Goal: Book appointment/travel/reservation

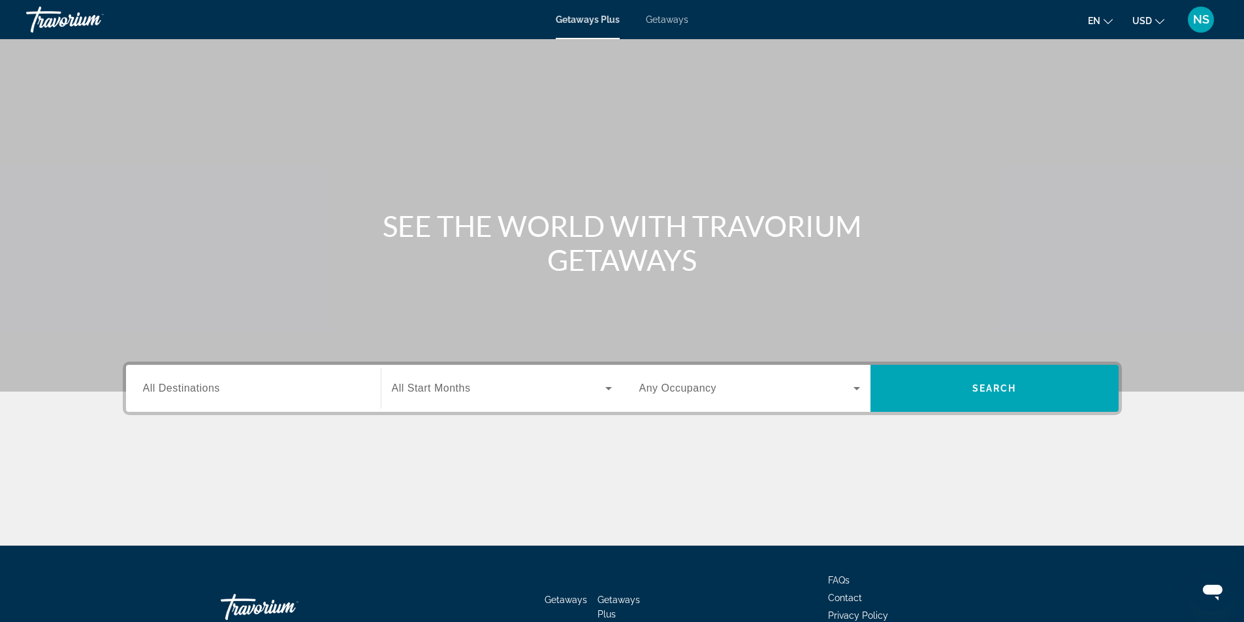
click at [164, 391] on span "All Destinations" at bounding box center [181, 388] width 77 height 11
click at [164, 391] on input "Destination All Destinations" at bounding box center [253, 389] width 221 height 16
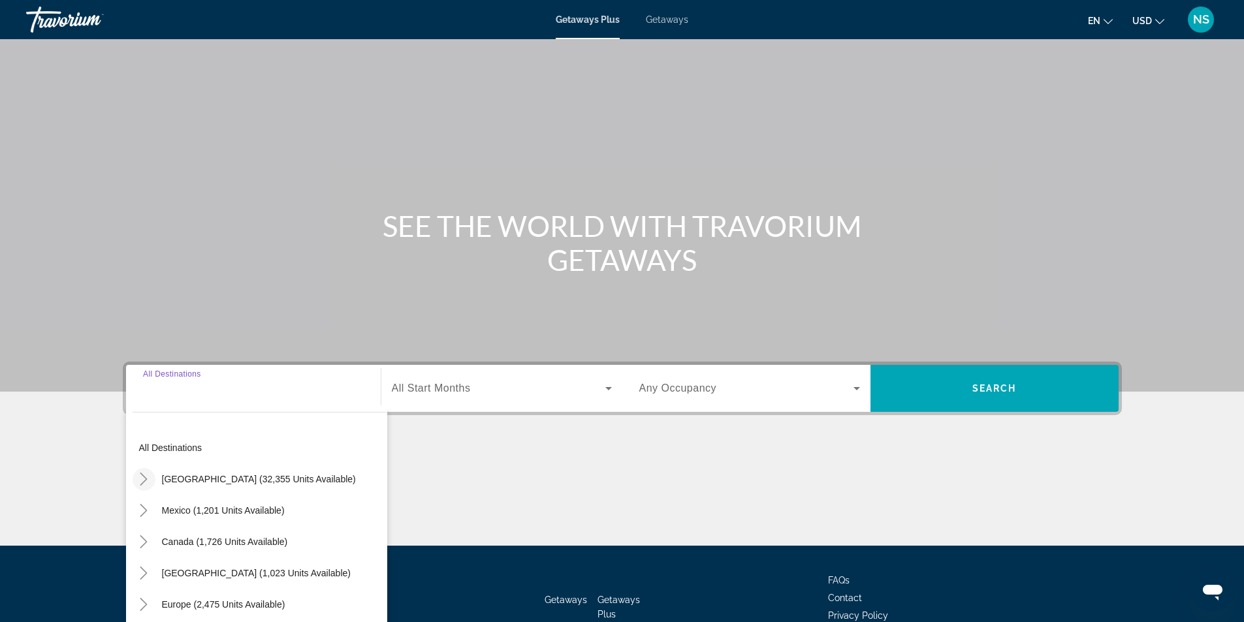
scroll to position [84, 0]
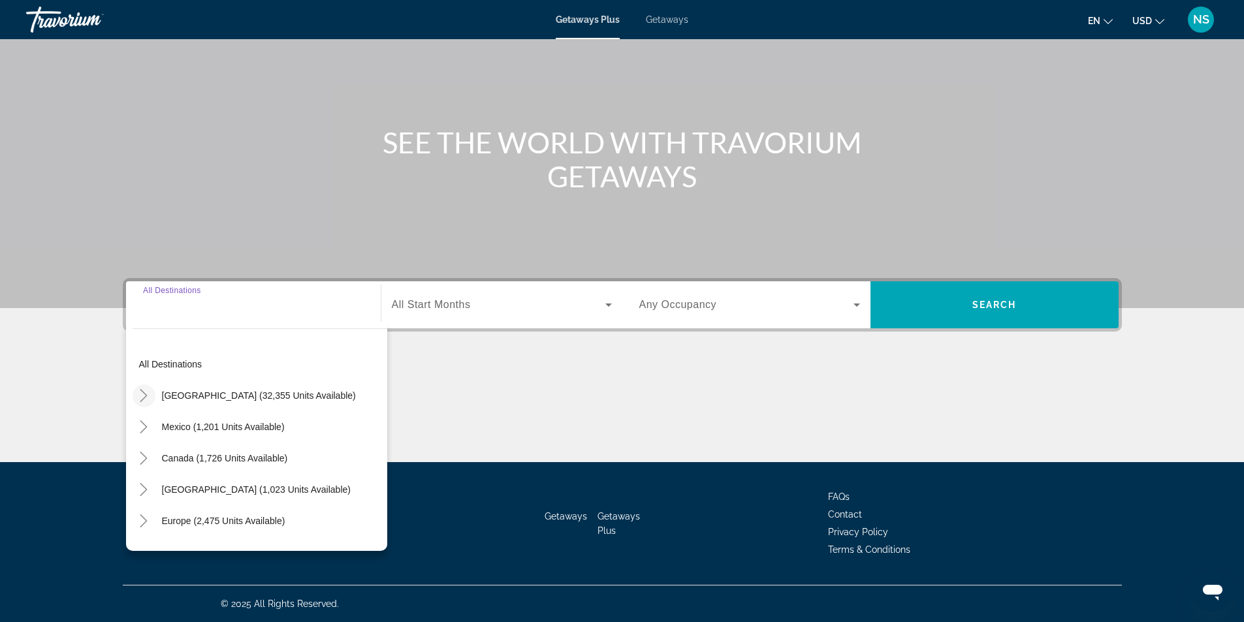
click at [144, 398] on icon "Toggle United States (32,355 units available)" at bounding box center [143, 395] width 7 height 13
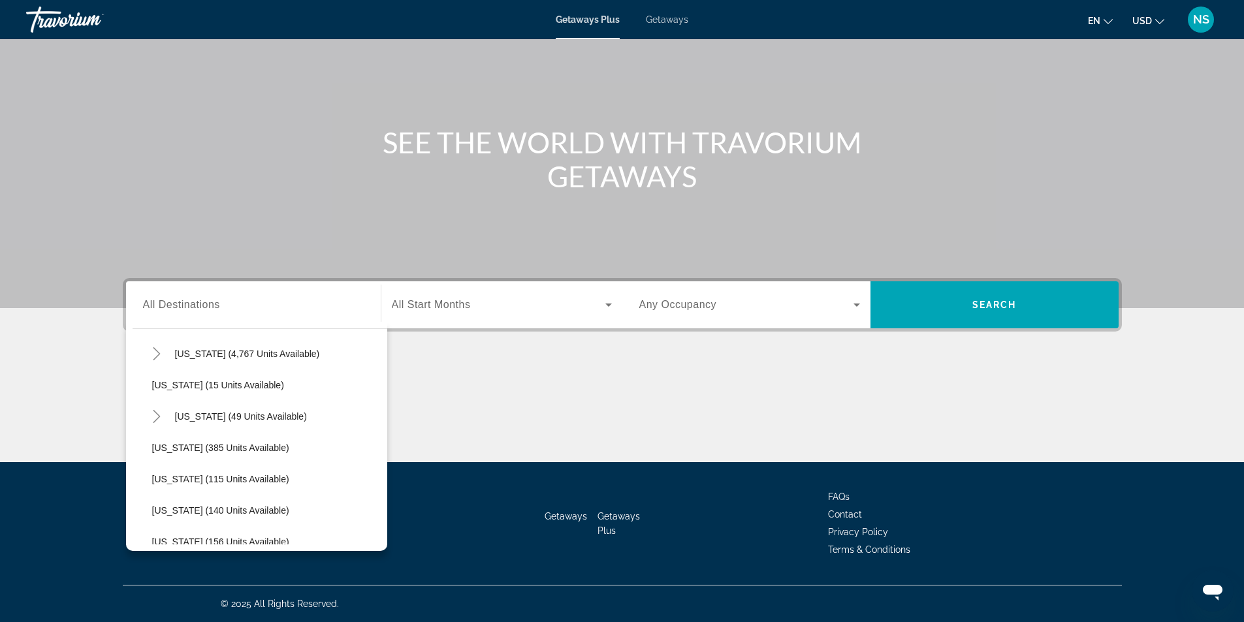
scroll to position [261, 0]
drag, startPoint x: 156, startPoint y: 356, endPoint x: 494, endPoint y: 412, distance: 342.8
click at [494, 412] on div "Destination All Destinations All destinations [GEOGRAPHIC_DATA] (32,355 units a…" at bounding box center [622, 370] width 1051 height 184
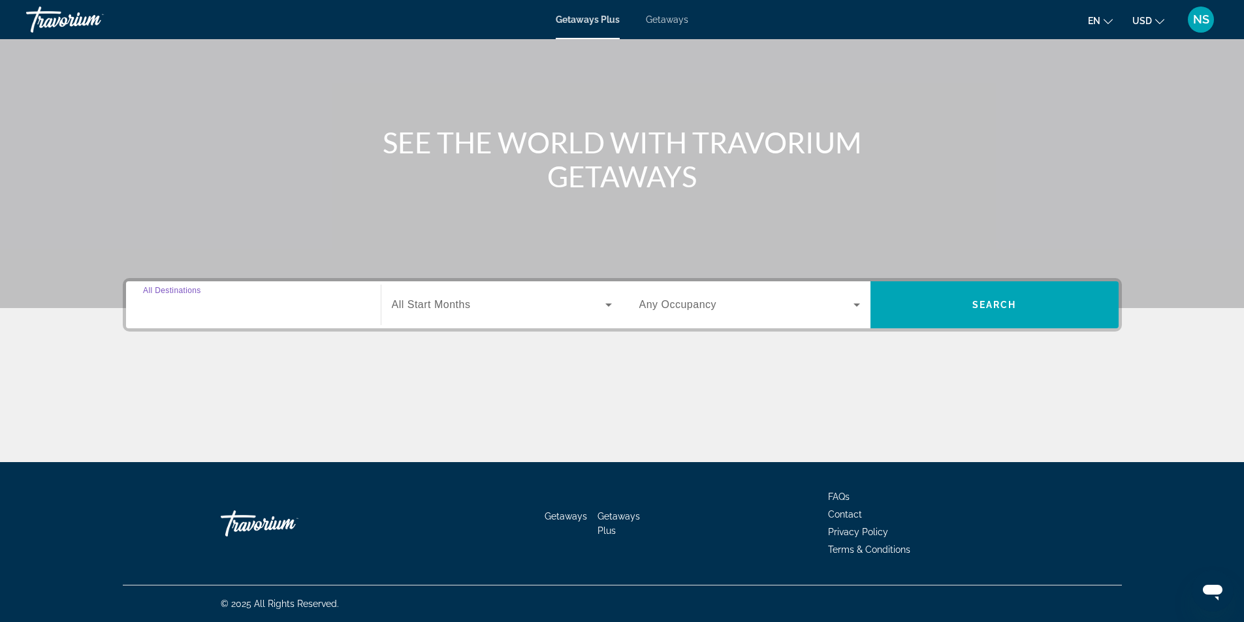
click at [157, 298] on input "Destination All Destinations" at bounding box center [253, 306] width 221 height 16
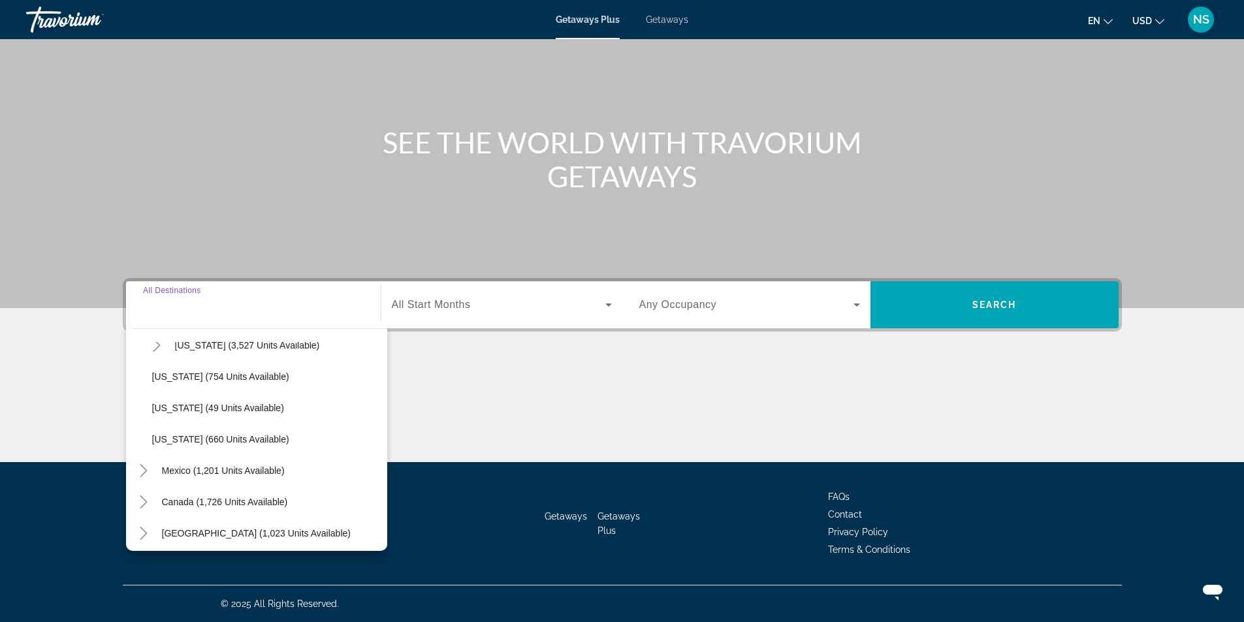
scroll to position [1141, 0]
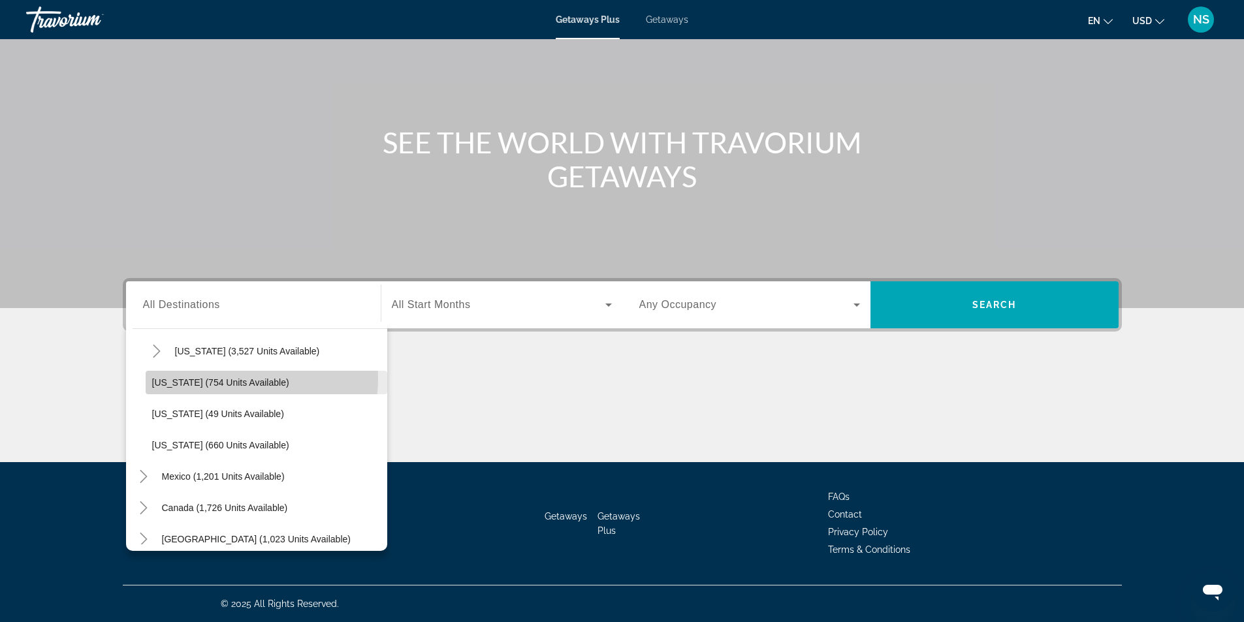
click at [212, 378] on span "[US_STATE] (754 units available)" at bounding box center [220, 382] width 137 height 10
type input "**********"
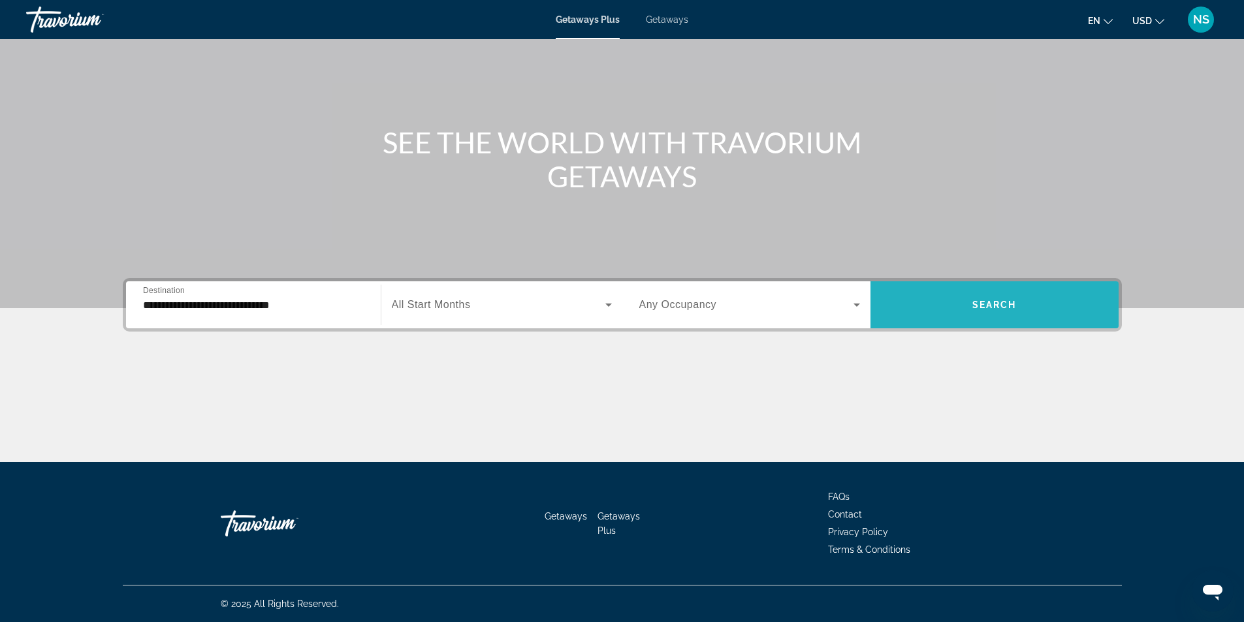
click at [1010, 294] on span "Search widget" at bounding box center [994, 304] width 248 height 31
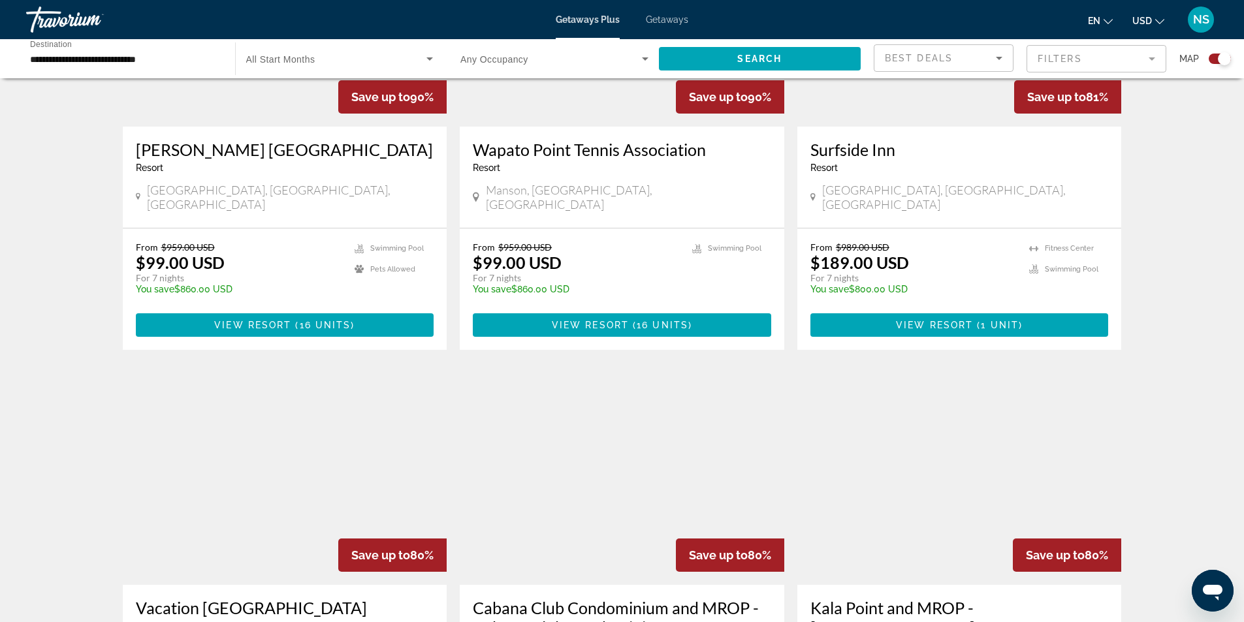
scroll to position [1828, 0]
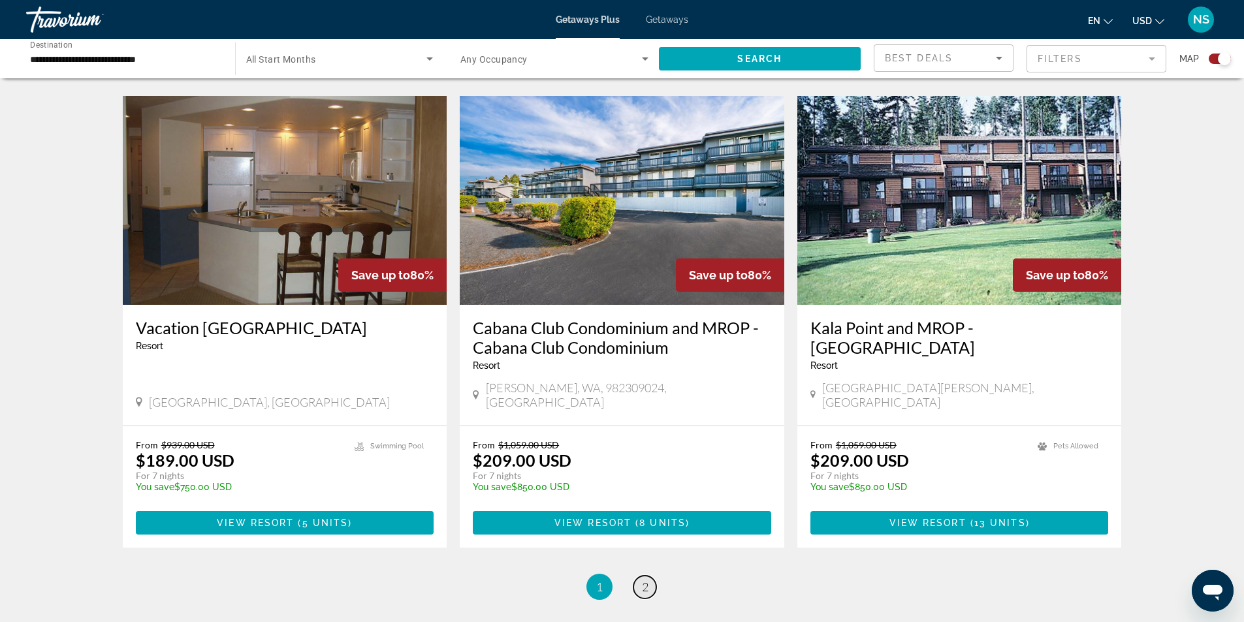
click at [642, 580] on span "2" at bounding box center [645, 587] width 7 height 14
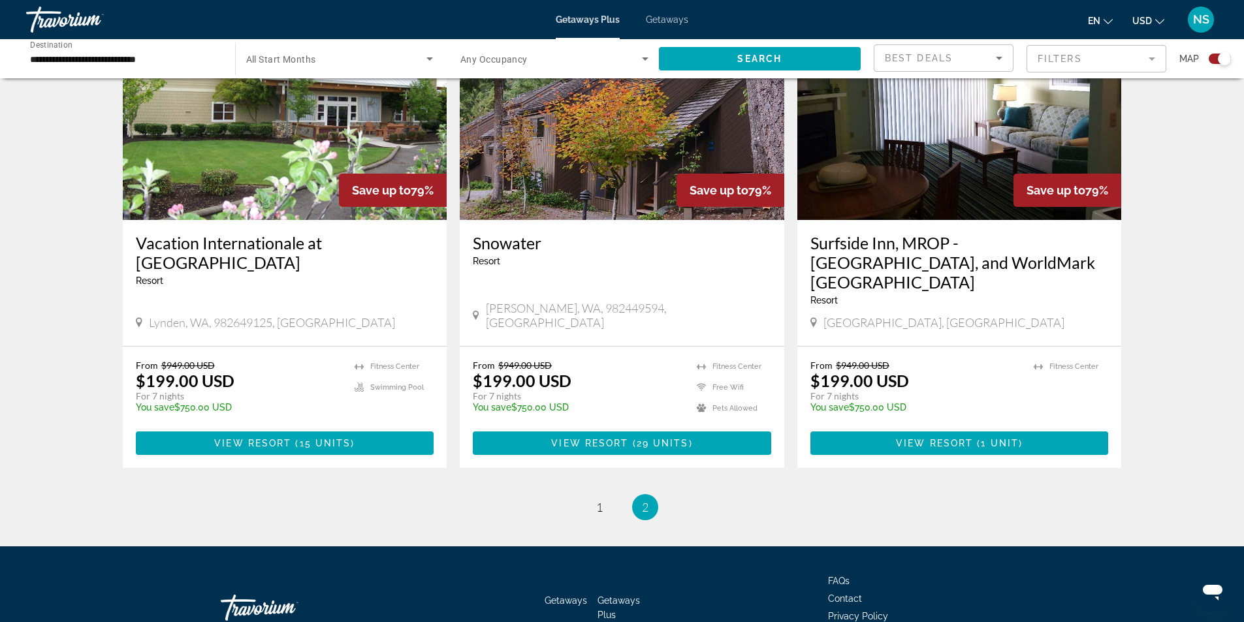
scroll to position [1509, 0]
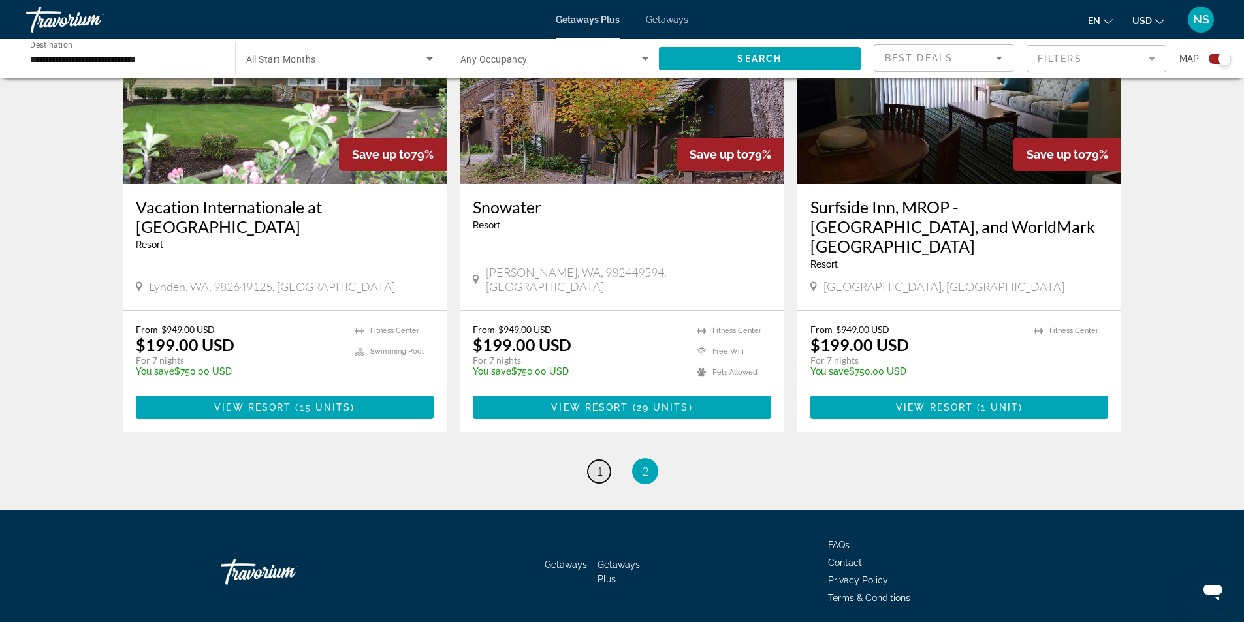
click at [599, 464] on span "1" at bounding box center [599, 471] width 7 height 14
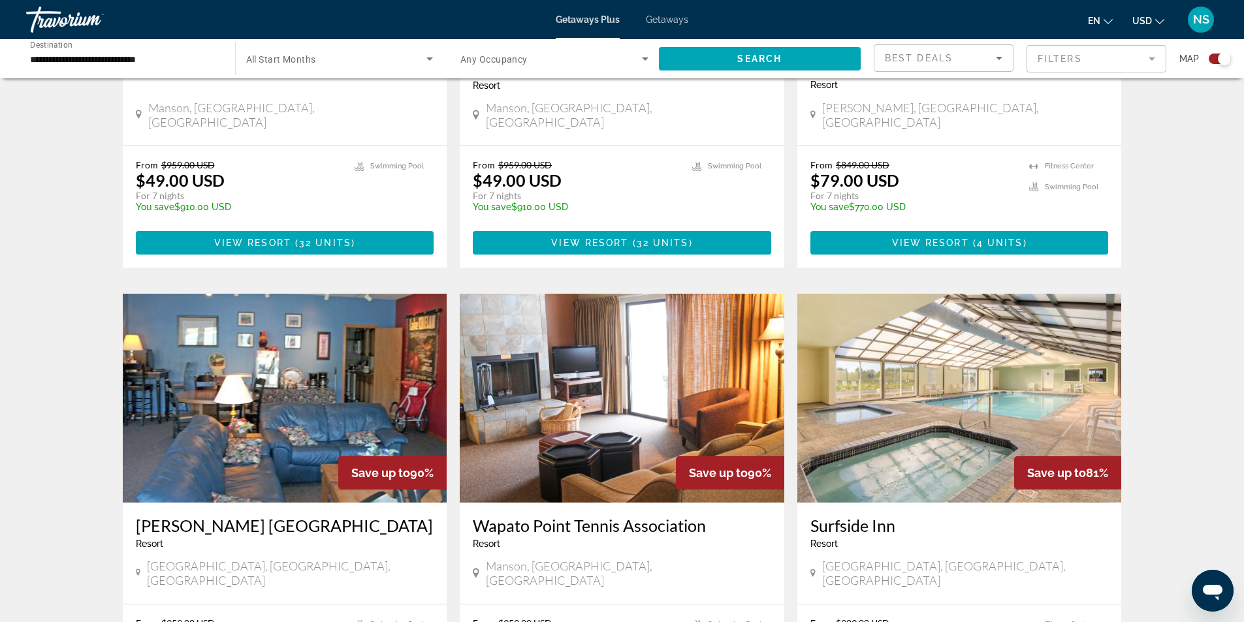
scroll to position [1175, 0]
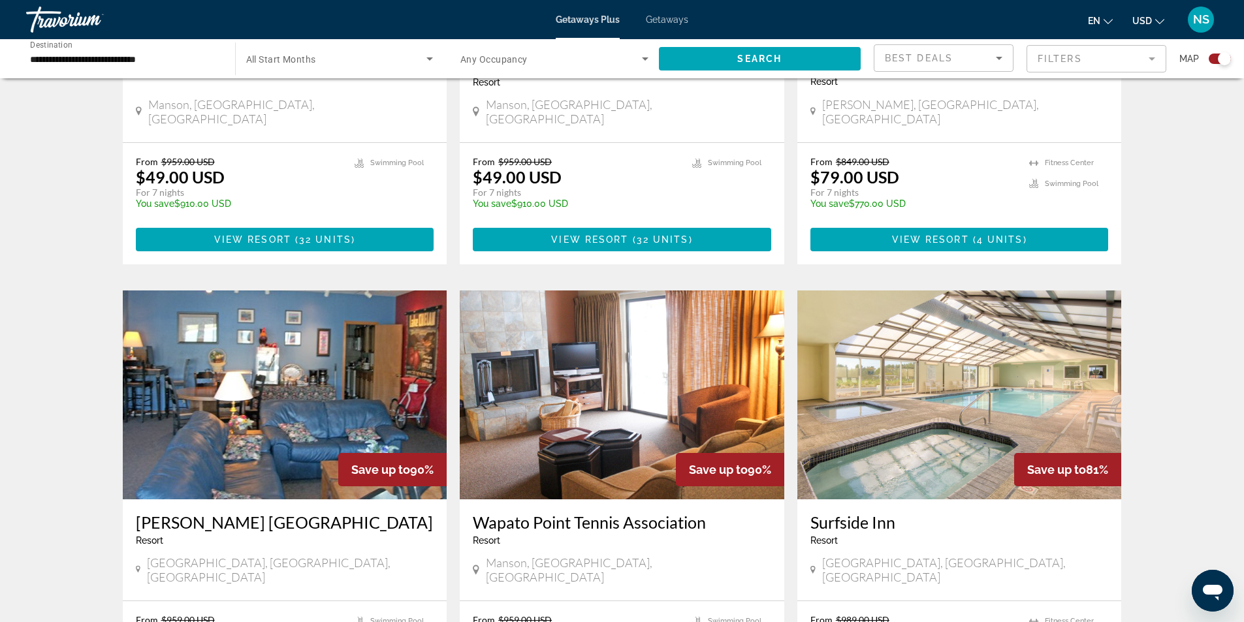
click at [1045, 355] on img "Main content" at bounding box center [959, 394] width 324 height 209
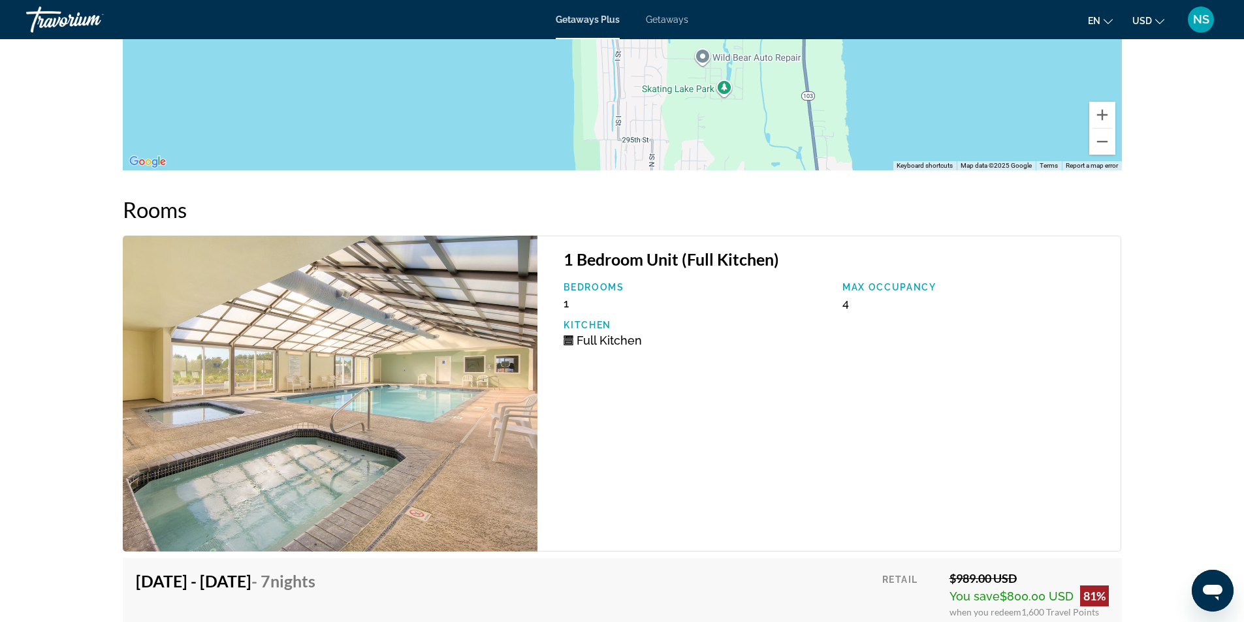
scroll to position [1876, 0]
